Goal: Transaction & Acquisition: Purchase product/service

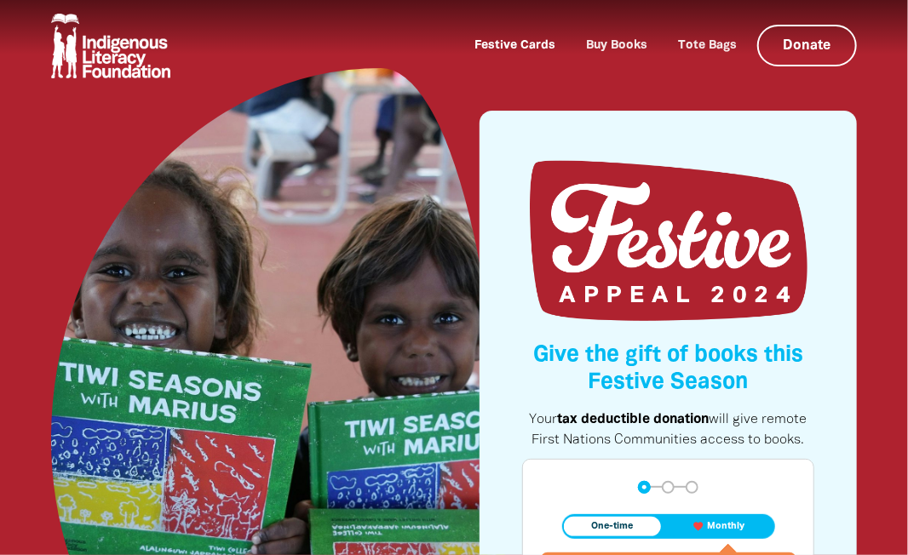
click at [509, 43] on link "Festive Cards" at bounding box center [514, 46] width 101 height 26
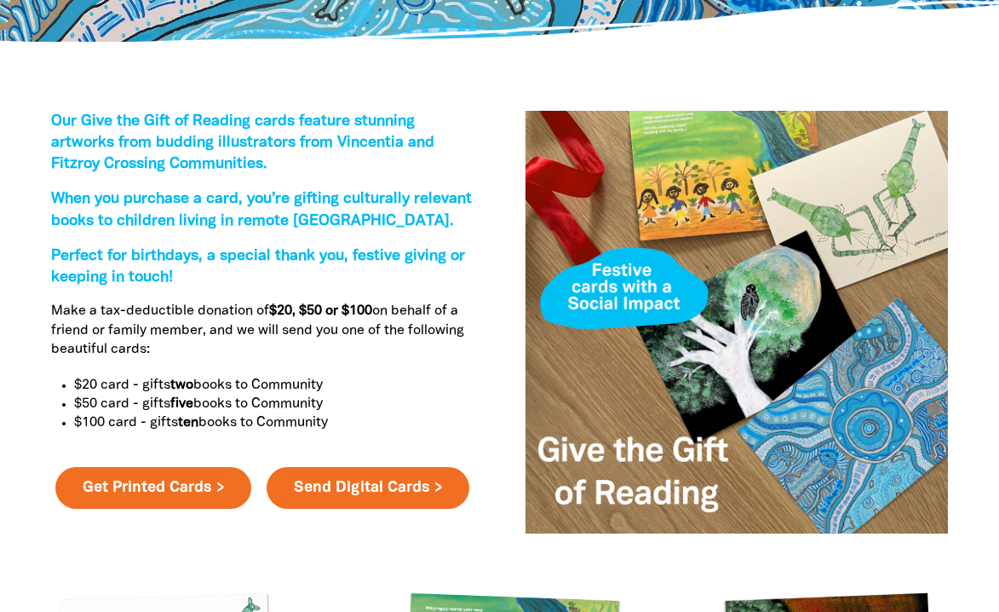
scroll to position [101, 0]
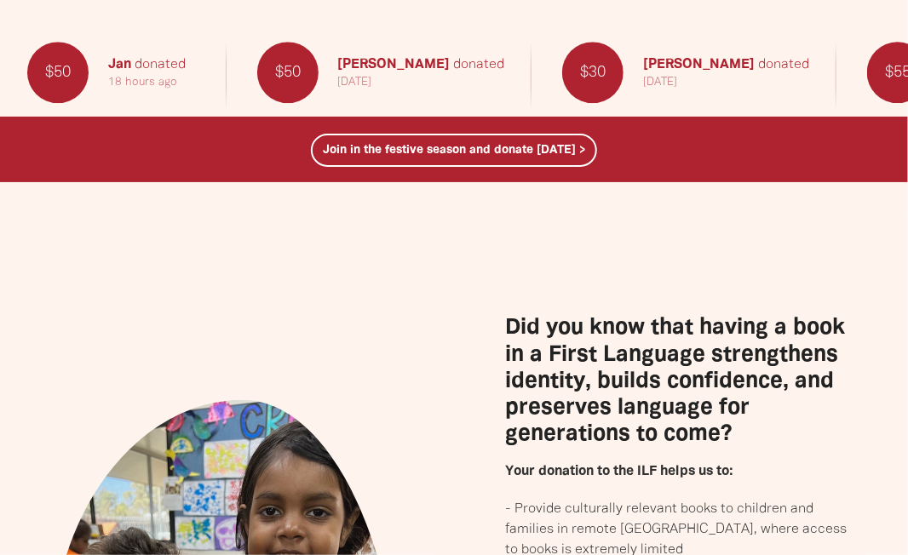
scroll to position [1812, 0]
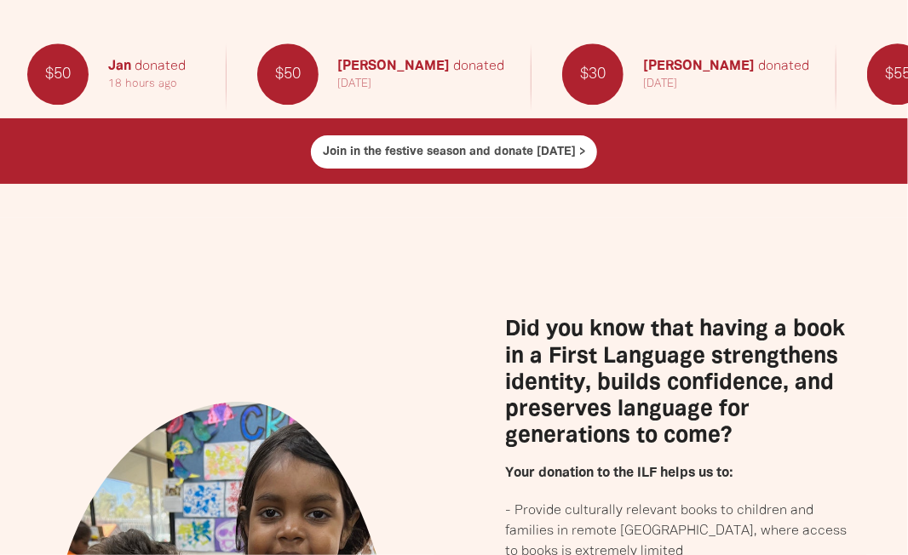
click at [435, 149] on link "Join in the festive season and donate [DATE] >" at bounding box center [454, 151] width 286 height 33
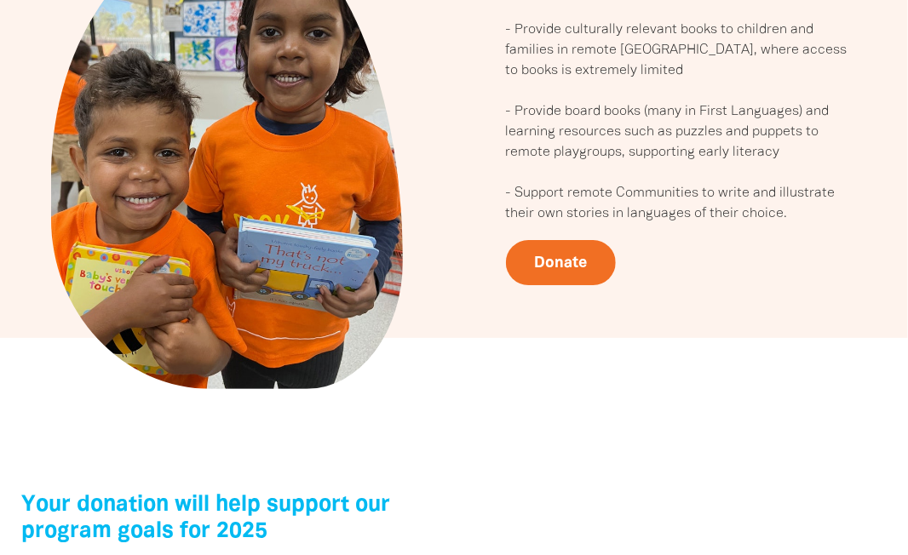
scroll to position [2285, 0]
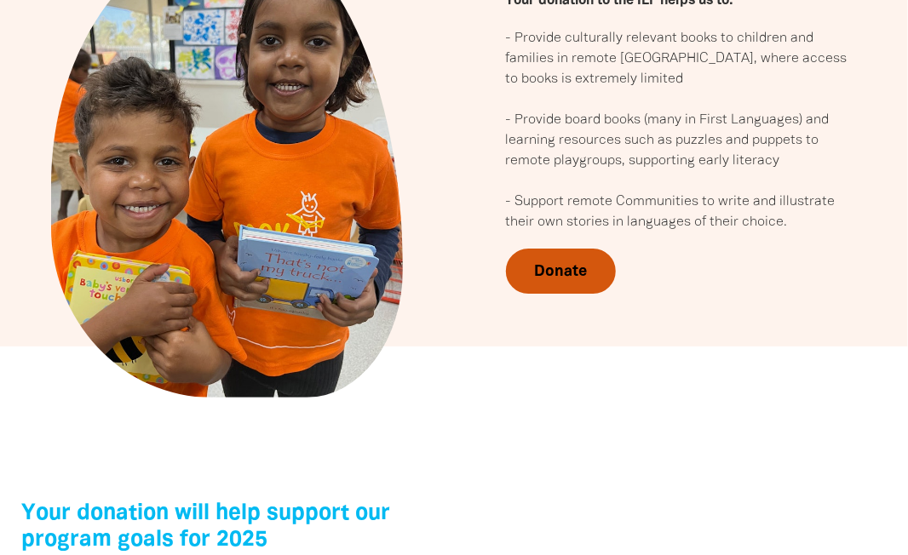
click at [564, 272] on link "Donate" at bounding box center [561, 272] width 110 height 46
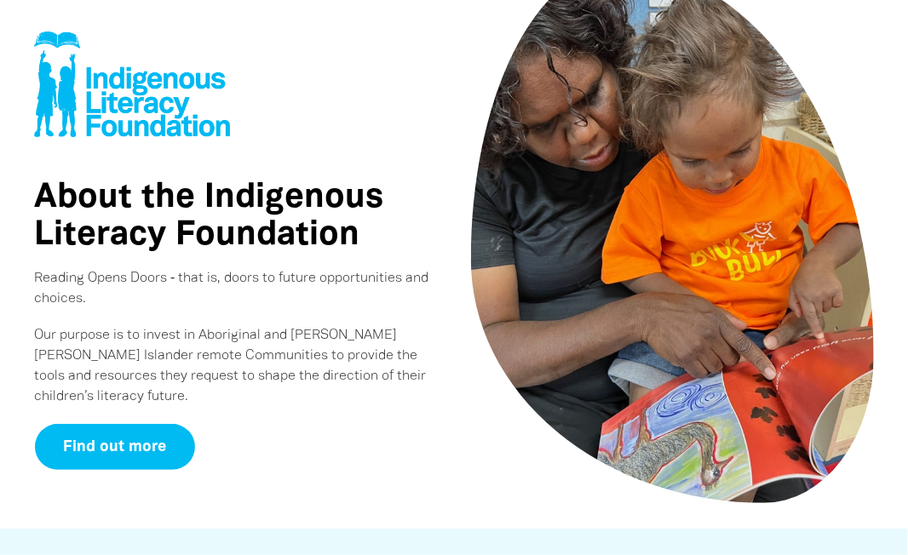
scroll to position [5680, 0]
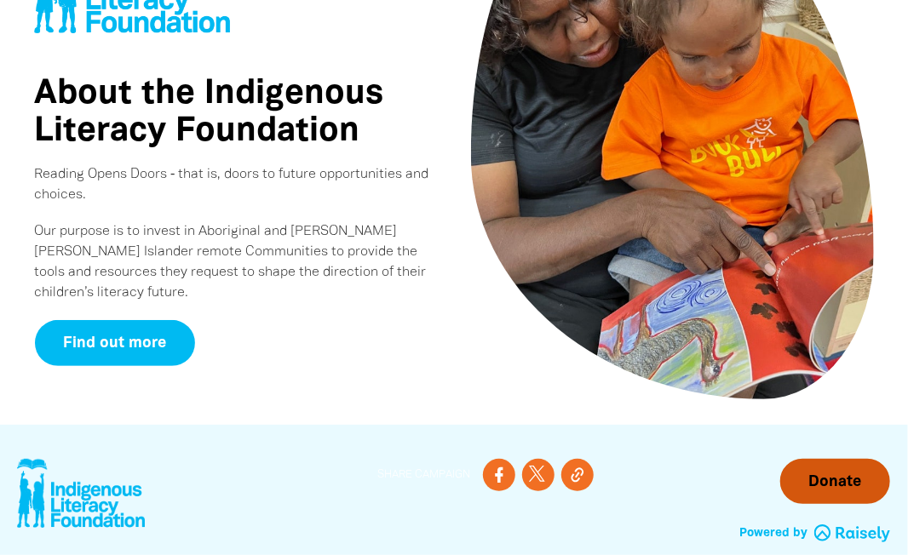
click at [831, 459] on link "Donate" at bounding box center [835, 482] width 110 height 46
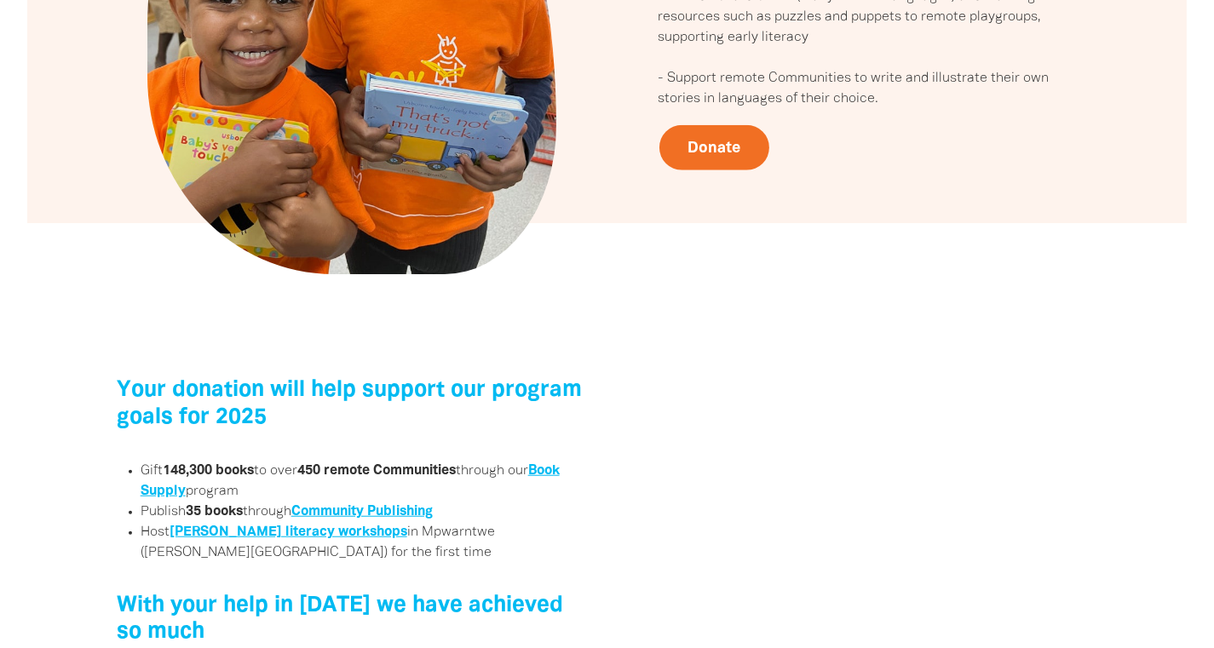
scroll to position [2492, 0]
